Goal: Information Seeking & Learning: Learn about a topic

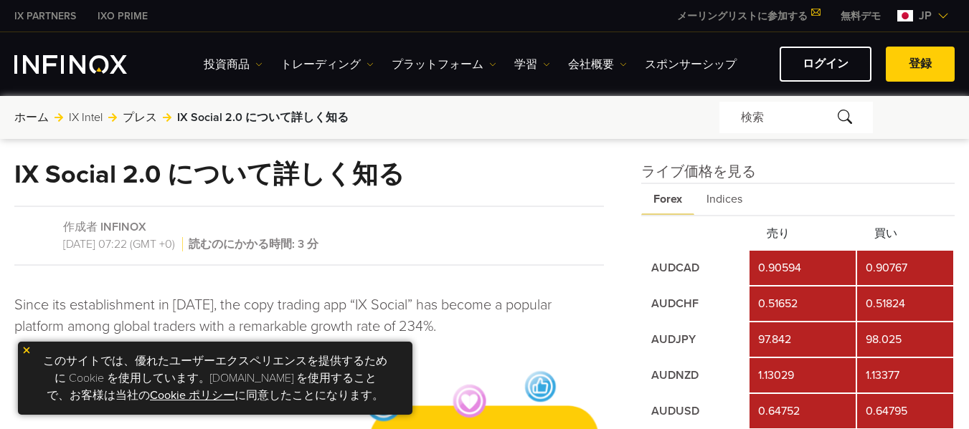
click at [26, 352] on img at bounding box center [27, 351] width 10 height 10
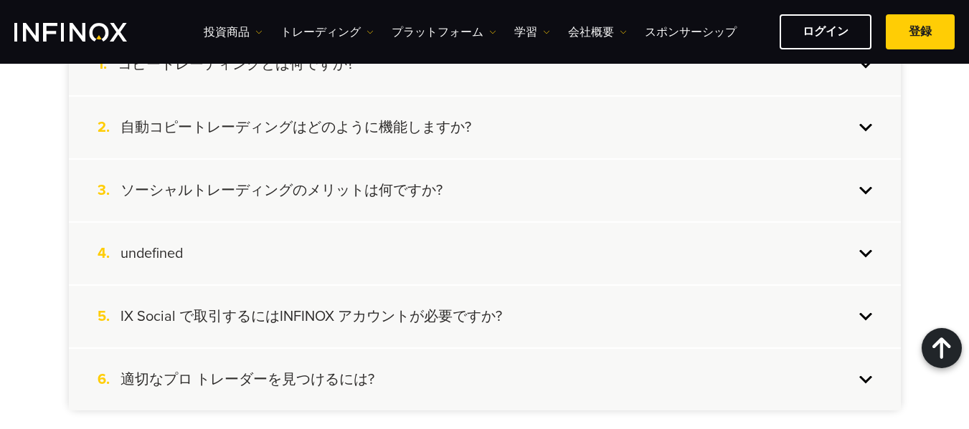
scroll to position [5672, 0]
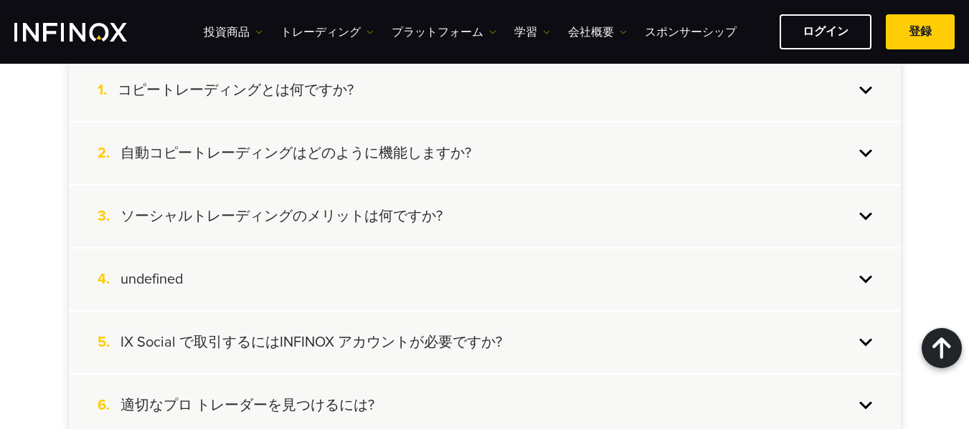
click at [316, 93] on h4 "コピートレーディングとは何ですか?" at bounding box center [236, 90] width 236 height 19
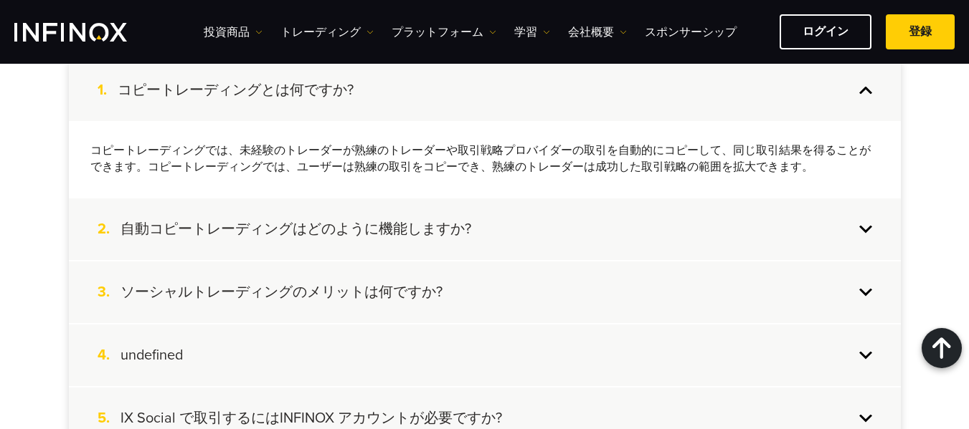
scroll to position [0, 0]
click at [346, 237] on h4 "自動コピートレーディングはどのように機能しますか?" at bounding box center [295, 229] width 351 height 19
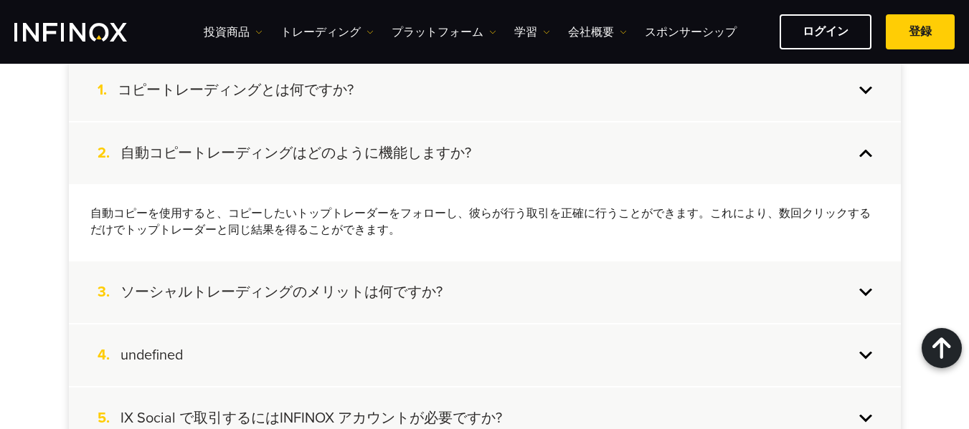
click at [346, 298] on h4 "ソーシャルトレーディングのメリットは何ですか?" at bounding box center [281, 292] width 322 height 19
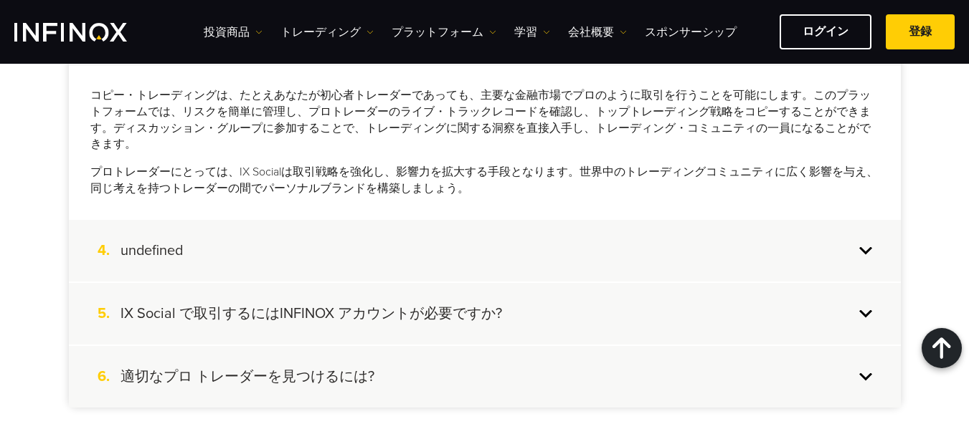
scroll to position [5863, 0]
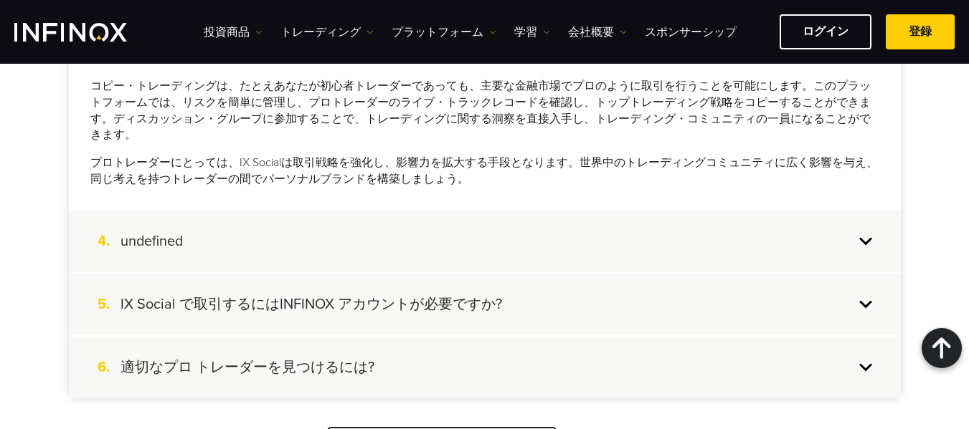
click at [289, 262] on div "4. undefined" at bounding box center [485, 242] width 832 height 62
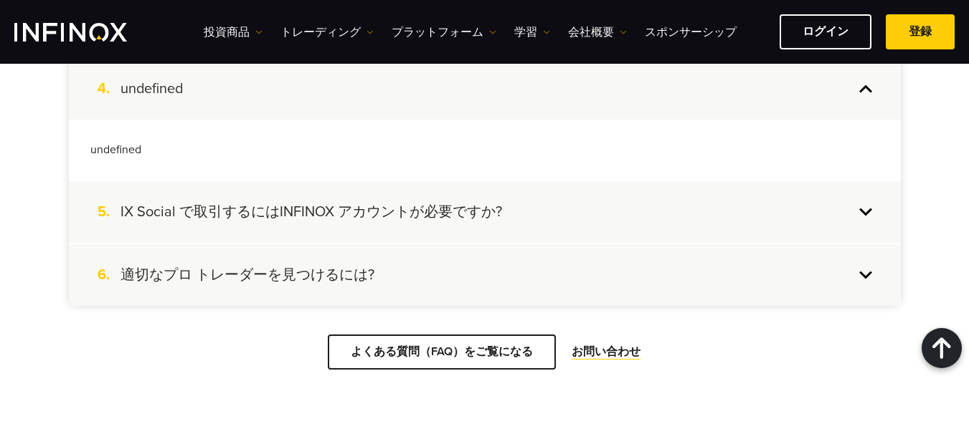
scroll to position [0, 0]
click at [292, 210] on h4 "IX Social で取引するにはINFINOX アカウントが必要ですか?" at bounding box center [310, 212] width 381 height 19
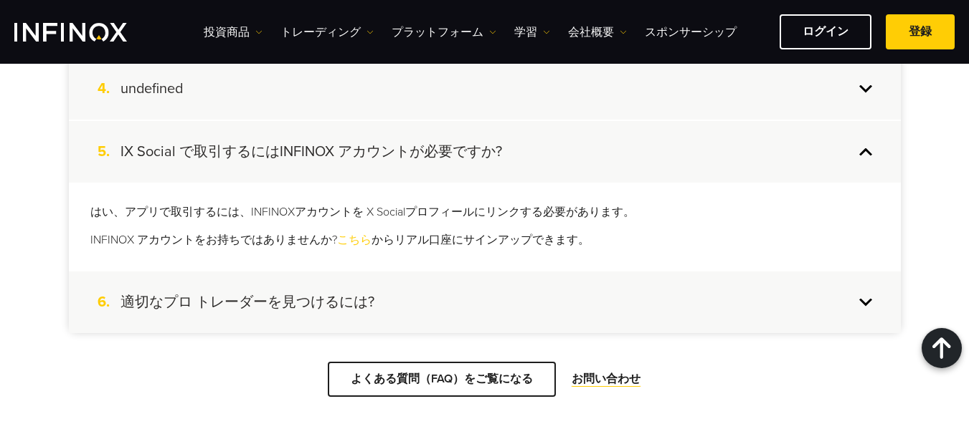
click at [326, 308] on h4 "適切なプロ トレーダーを見つけるには?" at bounding box center [247, 302] width 254 height 19
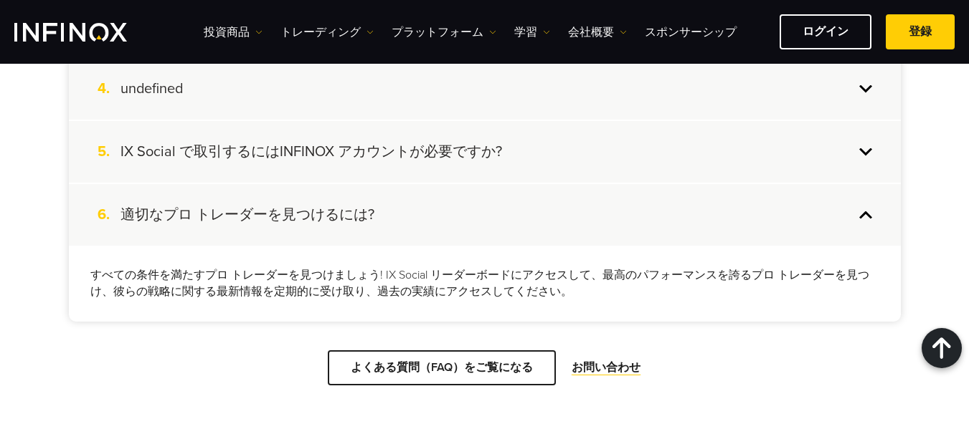
click at [381, 155] on h4 "IX Social で取引するにはINFINOX アカウントが必要ですか?" at bounding box center [310, 152] width 381 height 19
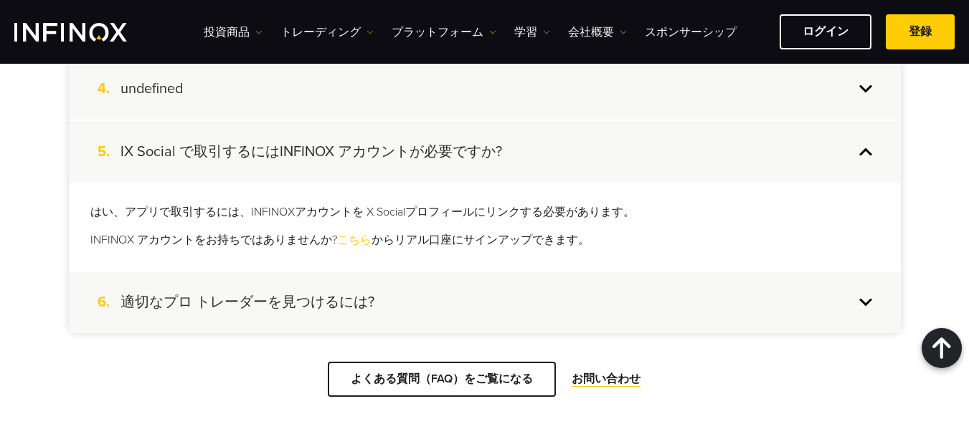
click at [356, 243] on link "こちら" at bounding box center [354, 240] width 34 height 14
